Goal: Task Accomplishment & Management: Use online tool/utility

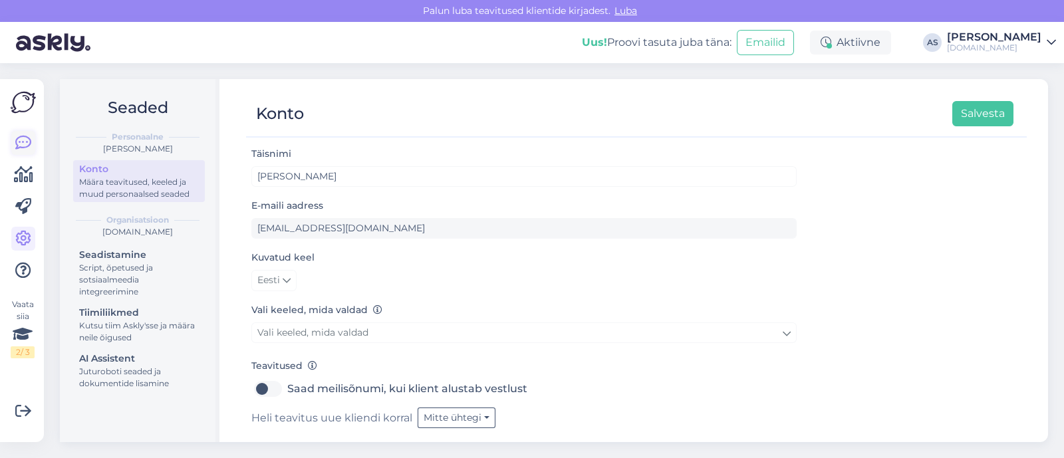
click at [17, 144] on icon at bounding box center [23, 143] width 16 height 16
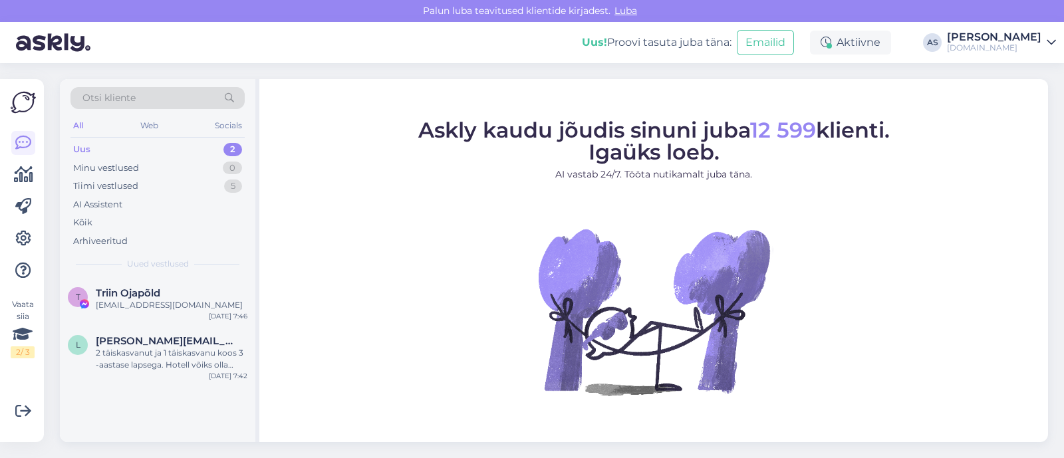
drag, startPoint x: 164, startPoint y: 100, endPoint x: 133, endPoint y: 100, distance: 31.2
click at [133, 100] on span "Otsi kliente" at bounding box center [108, 98] width 53 height 14
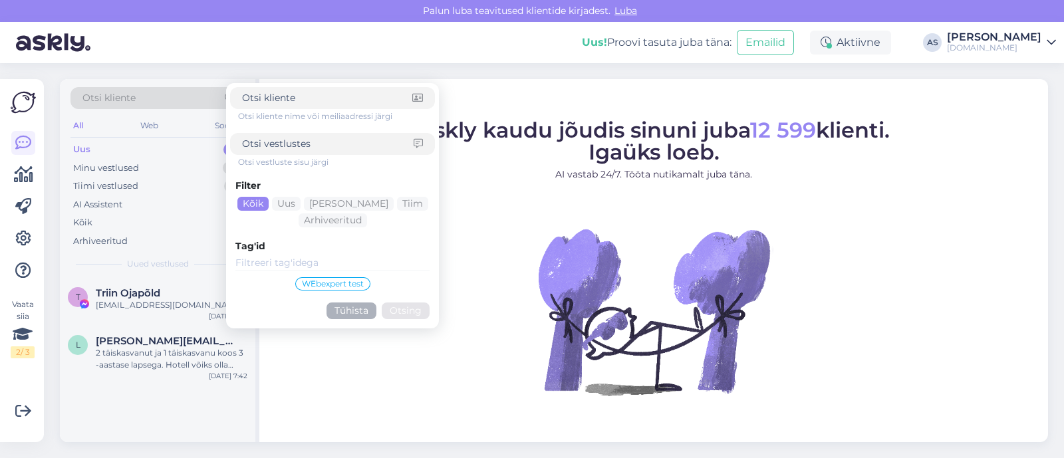
click at [122, 100] on span "Otsi kliente" at bounding box center [108, 98] width 53 height 14
paste input "[EMAIL_ADDRESS][DOMAIN_NAME]"
type input "[EMAIL_ADDRESS][DOMAIN_NAME]"
click at [413, 310] on button "Otsing" at bounding box center [406, 310] width 48 height 17
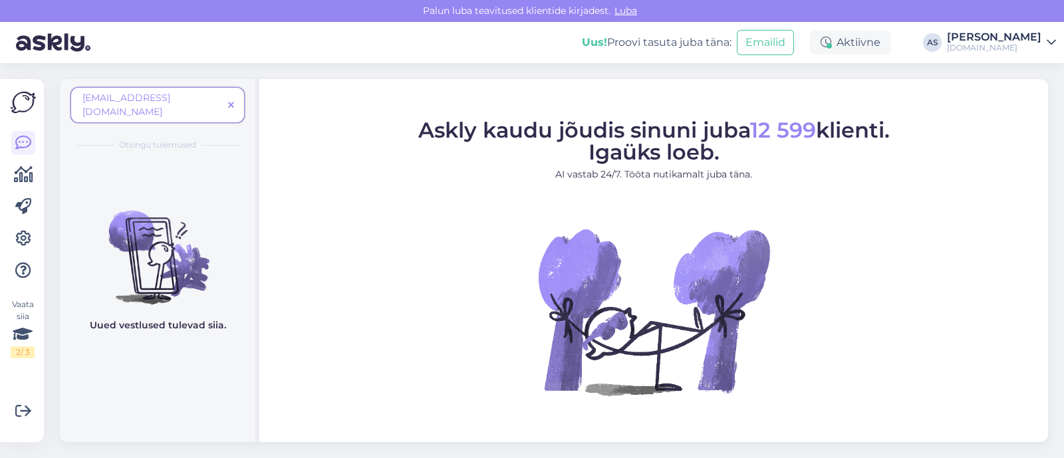
click at [236, 98] on span at bounding box center [231, 105] width 17 height 14
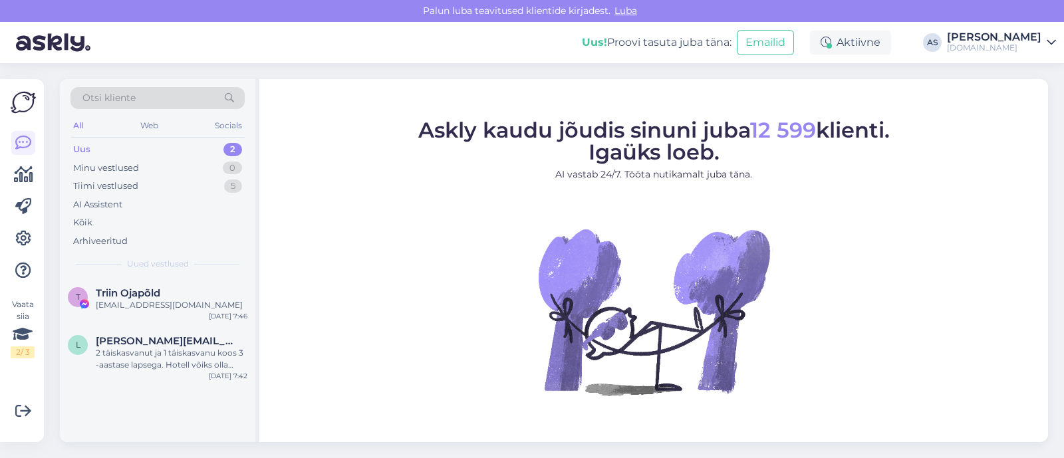
drag, startPoint x: 183, startPoint y: 96, endPoint x: 126, endPoint y: 100, distance: 56.7
click at [126, 100] on span "Otsi kliente" at bounding box center [108, 98] width 53 height 14
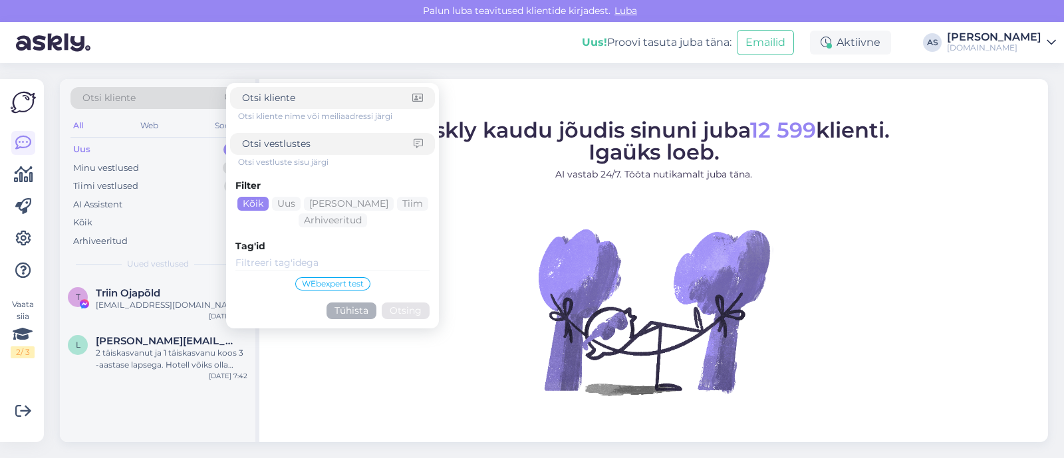
click at [275, 140] on input at bounding box center [327, 144] width 171 height 14
paste input "[EMAIL_ADDRESS][DOMAIN_NAME]"
type input "[EMAIL_ADDRESS][DOMAIN_NAME]"
click at [399, 310] on button "Otsing" at bounding box center [406, 310] width 48 height 17
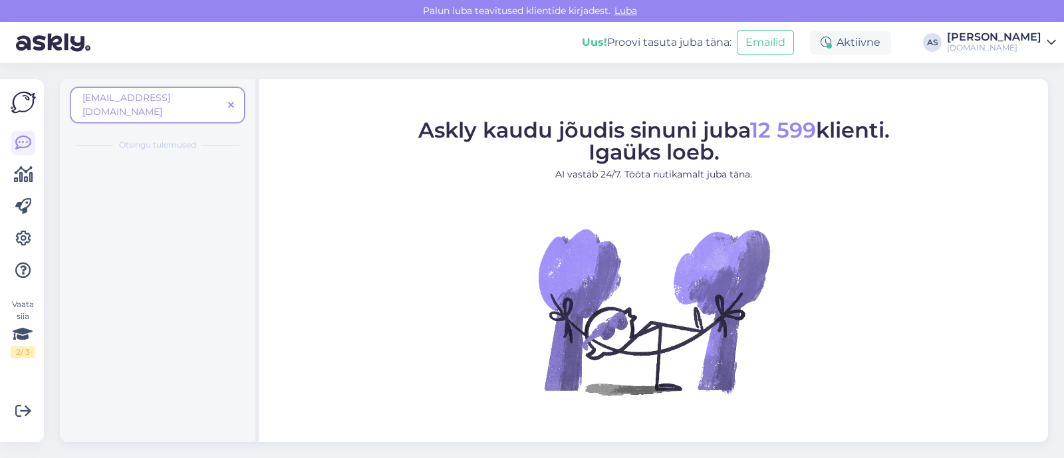
click at [235, 99] on span at bounding box center [231, 105] width 17 height 14
